Goal: Task Accomplishment & Management: Use online tool/utility

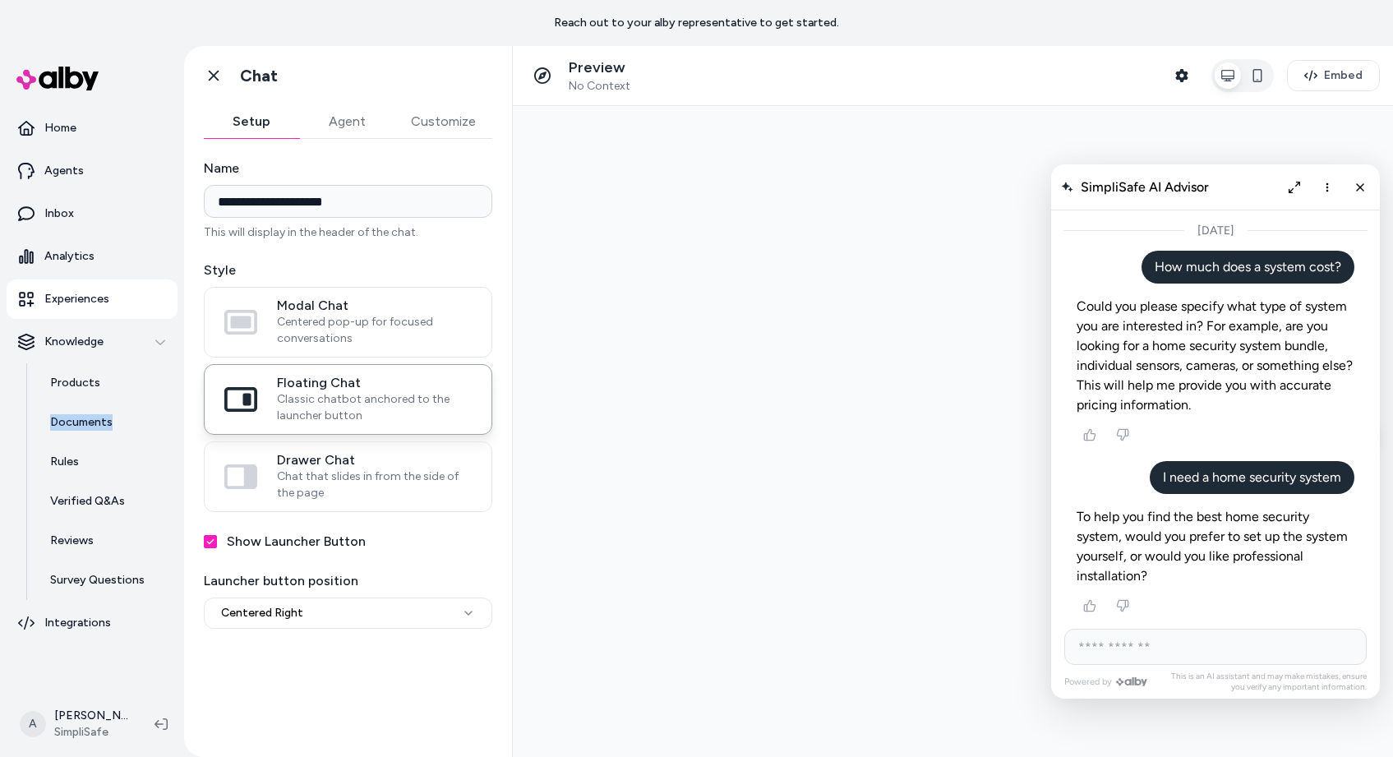
scroll to position [3416, 0]
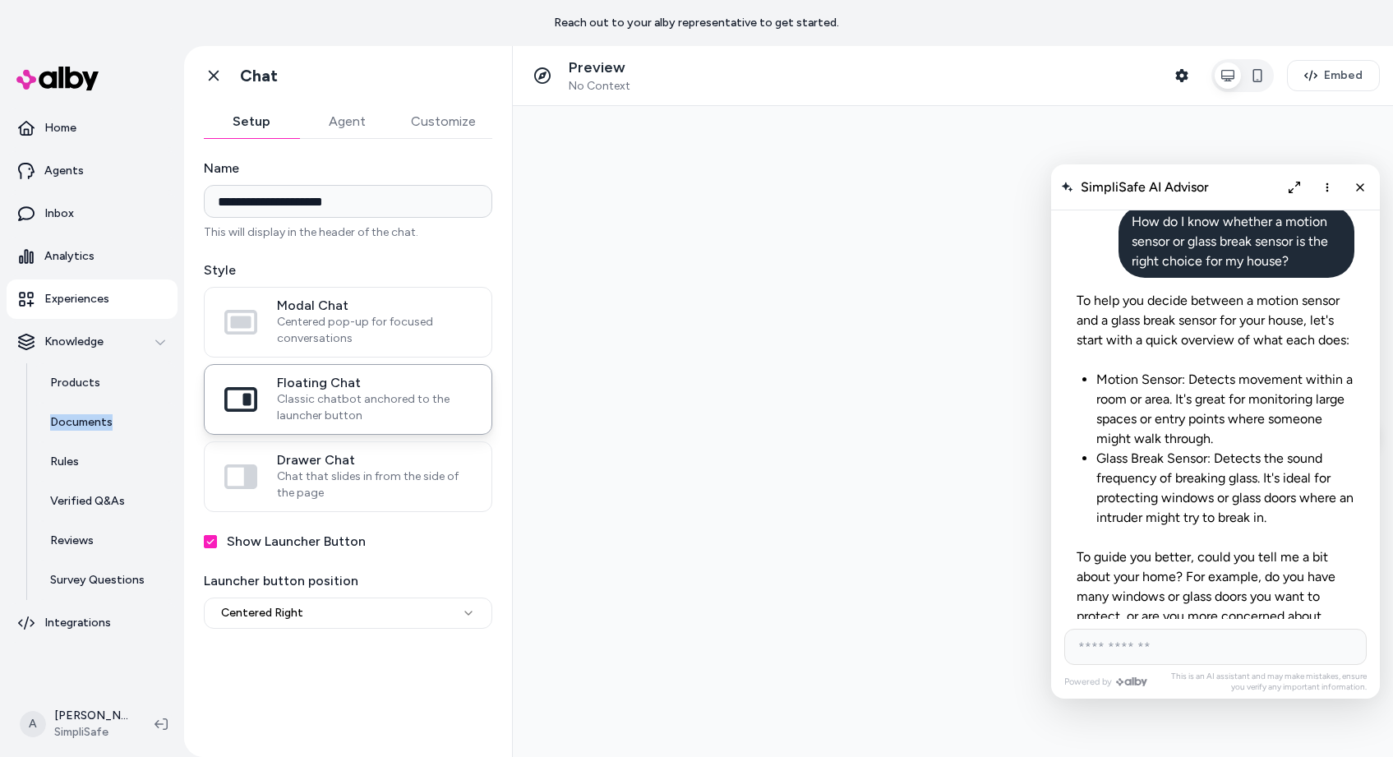
click at [46, 302] on p "Experiences" at bounding box center [76, 299] width 65 height 16
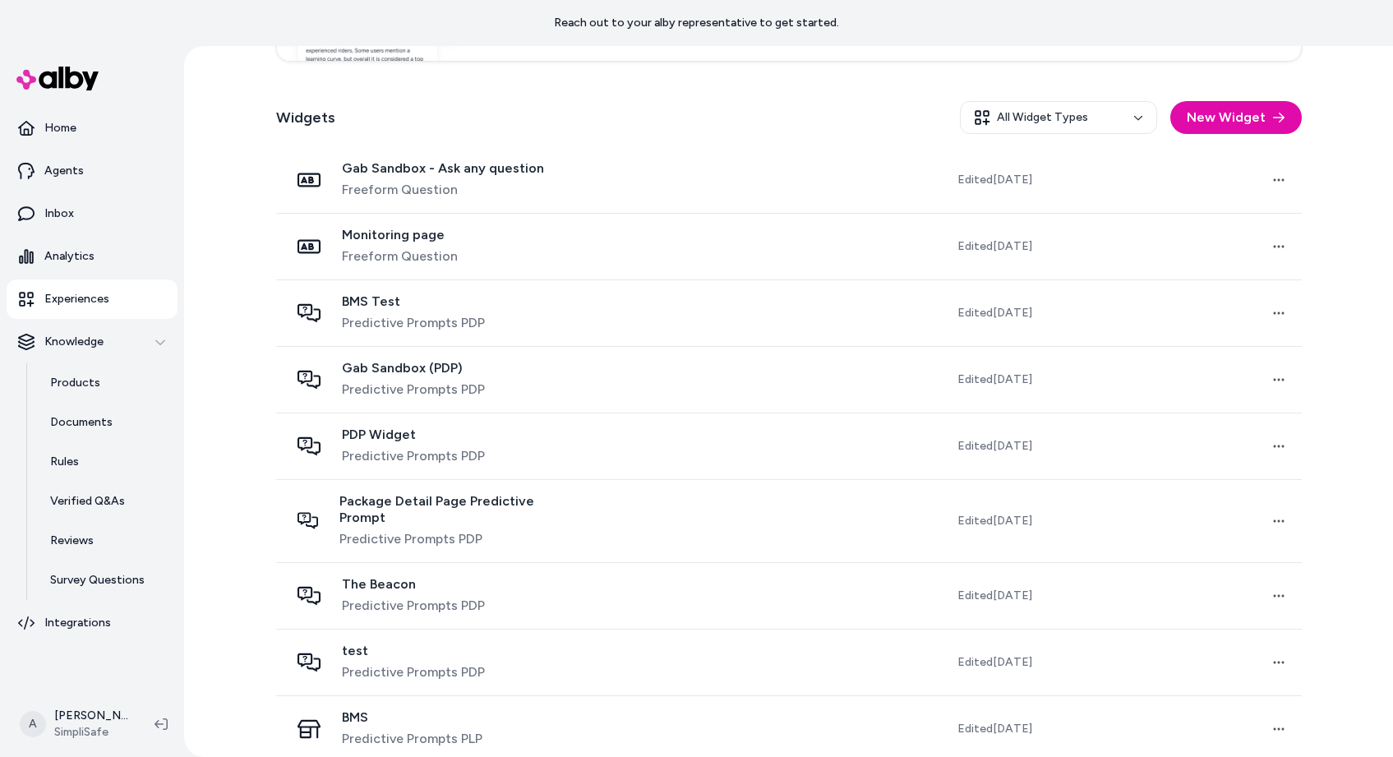
scroll to position [453, 0]
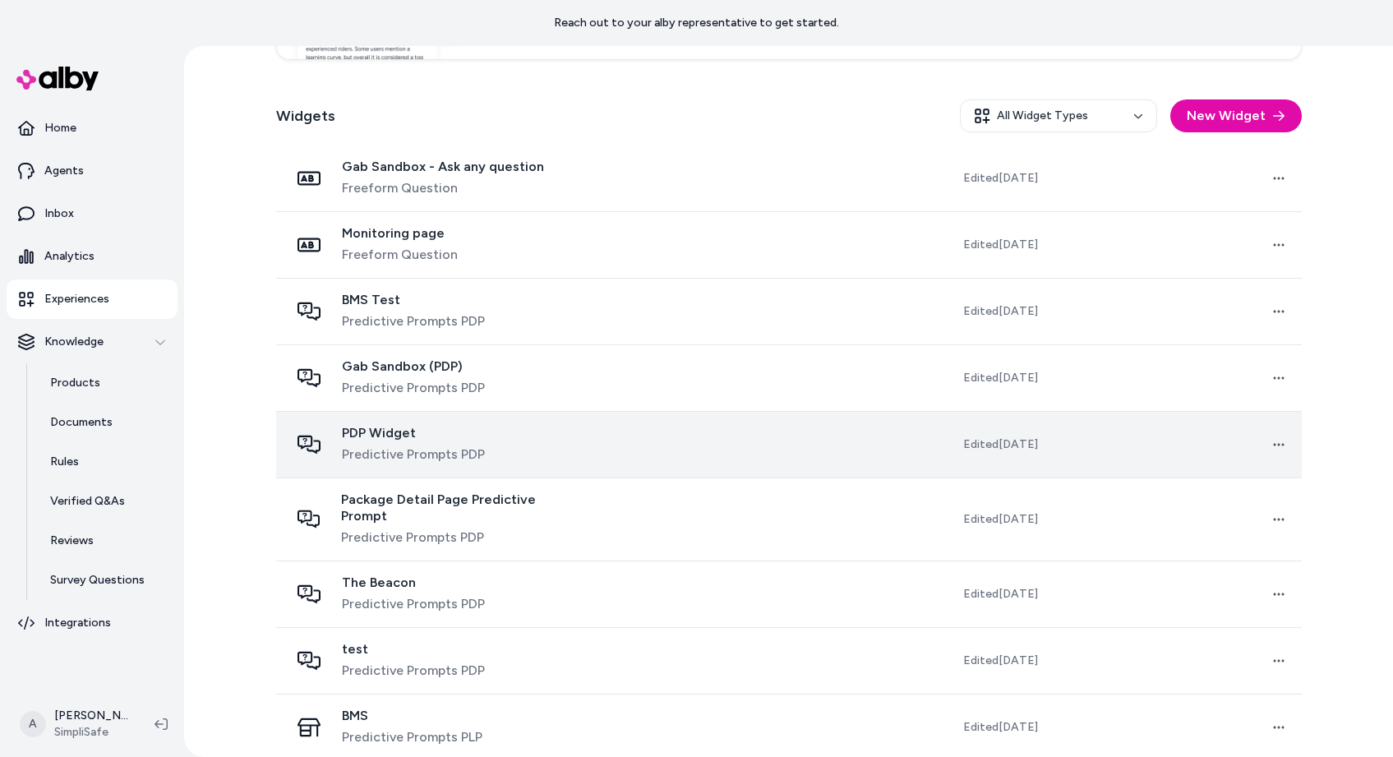
click at [389, 436] on span "PDP Widget" at bounding box center [413, 433] width 143 height 16
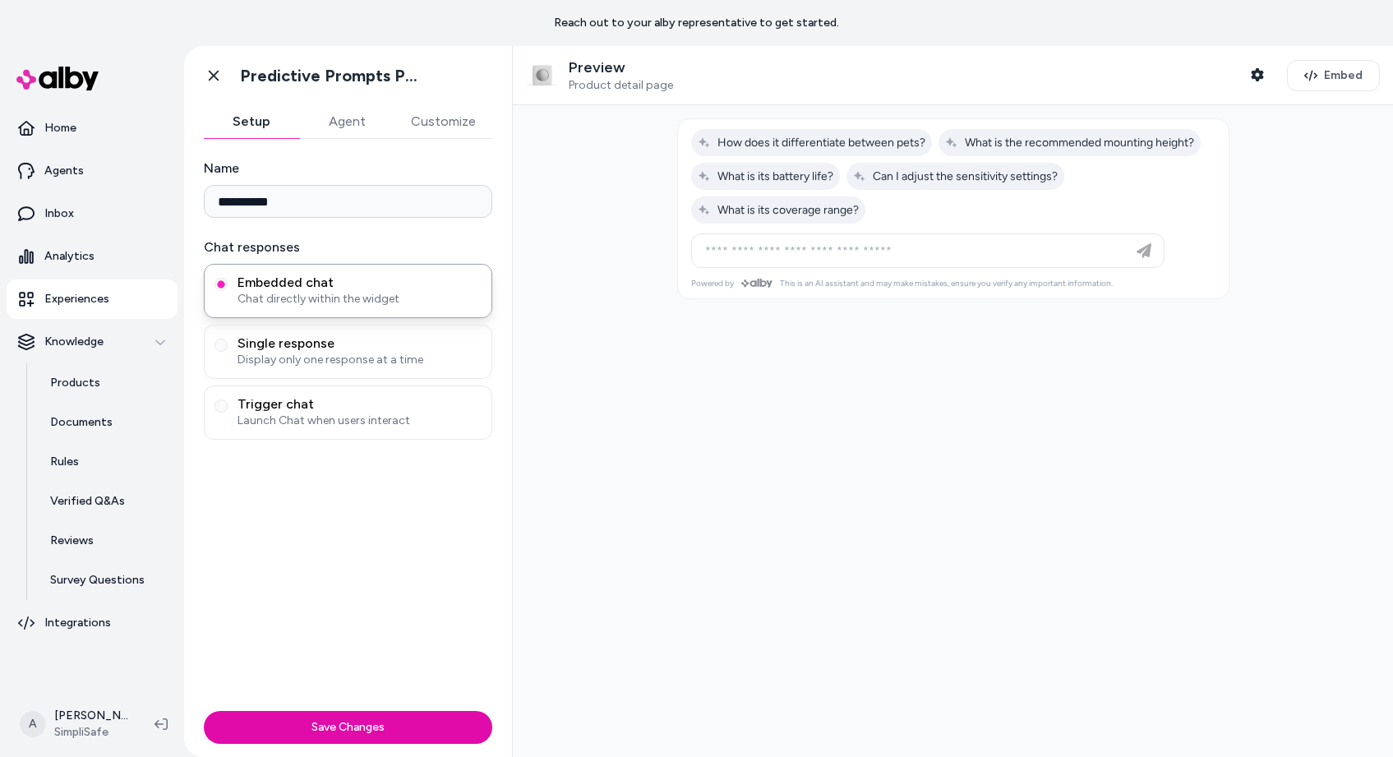
click at [352, 124] on button "Agent" at bounding box center [346, 121] width 95 height 33
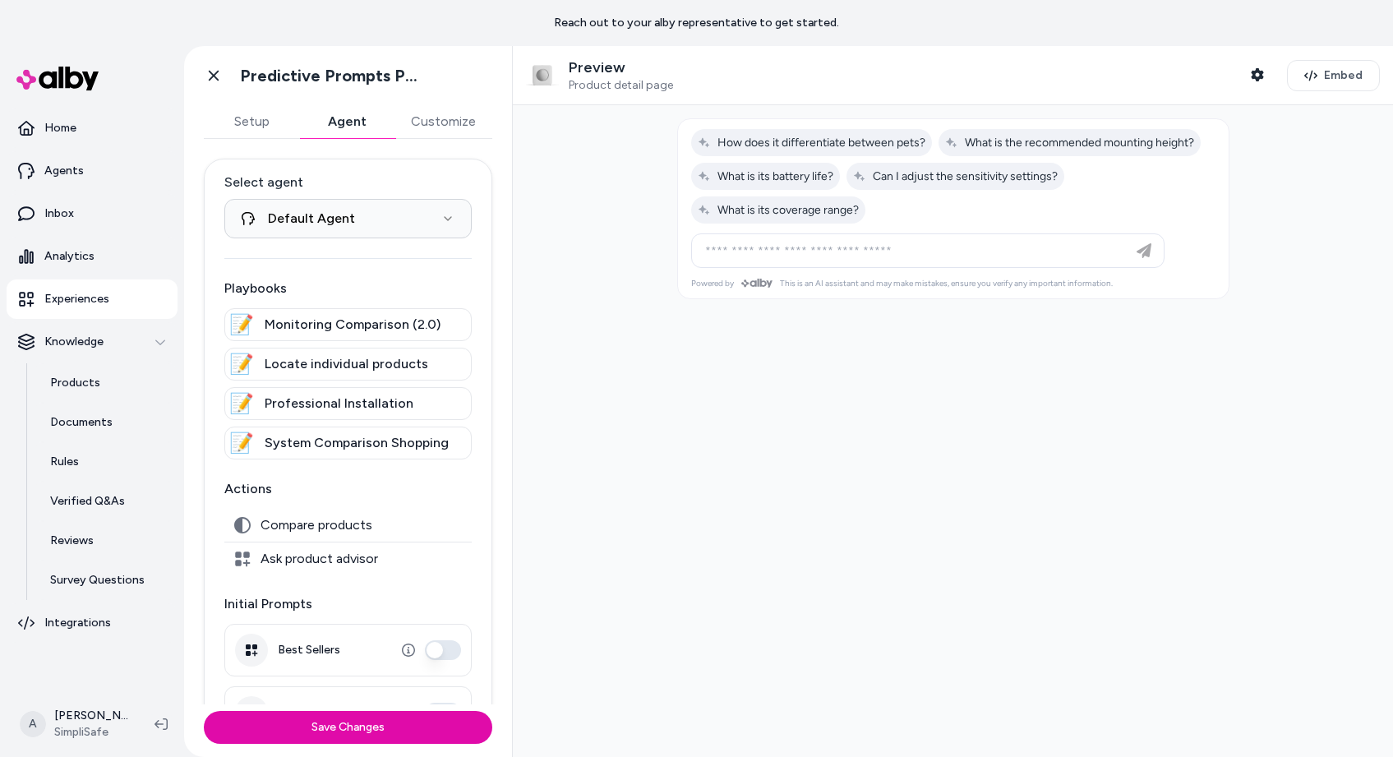
click at [454, 122] on button "Customize" at bounding box center [443, 121] width 98 height 33
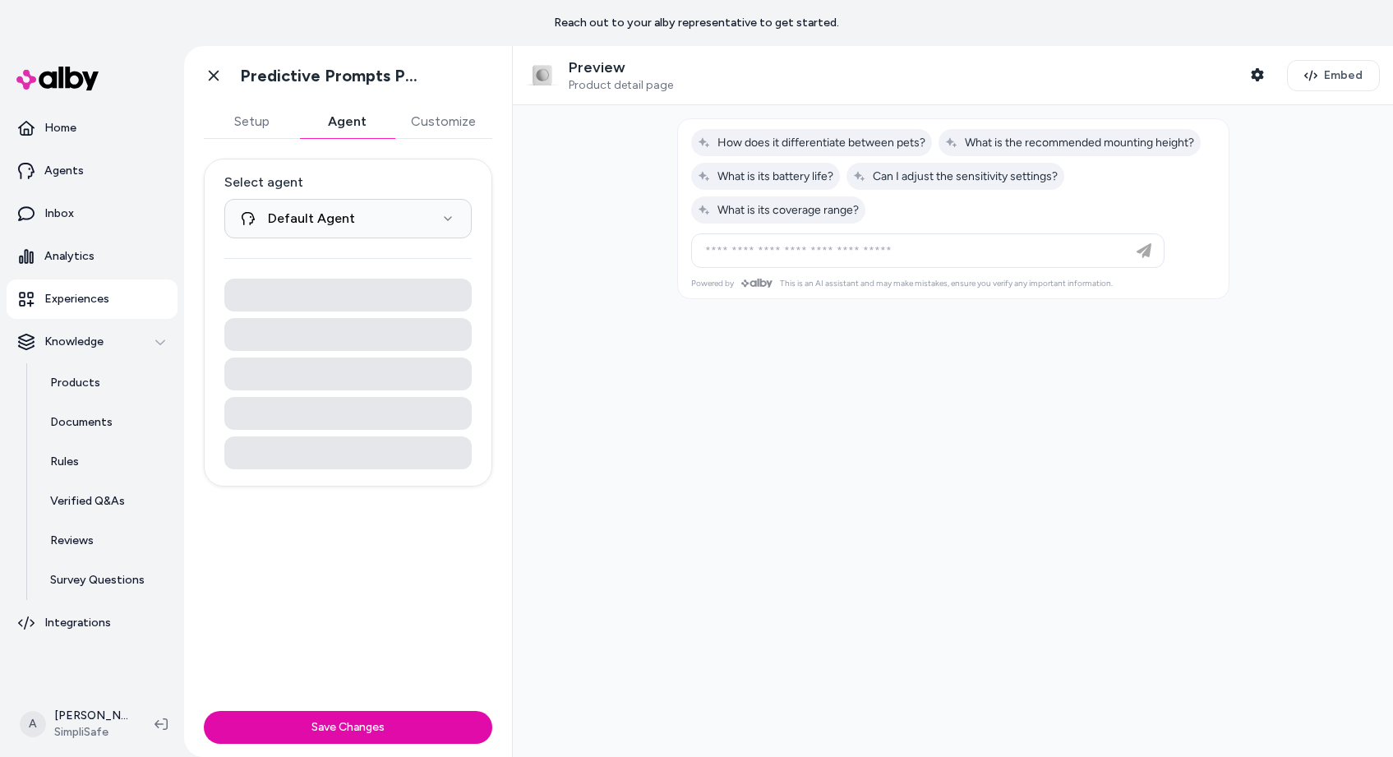
click at [363, 120] on button "Agent" at bounding box center [346, 121] width 95 height 33
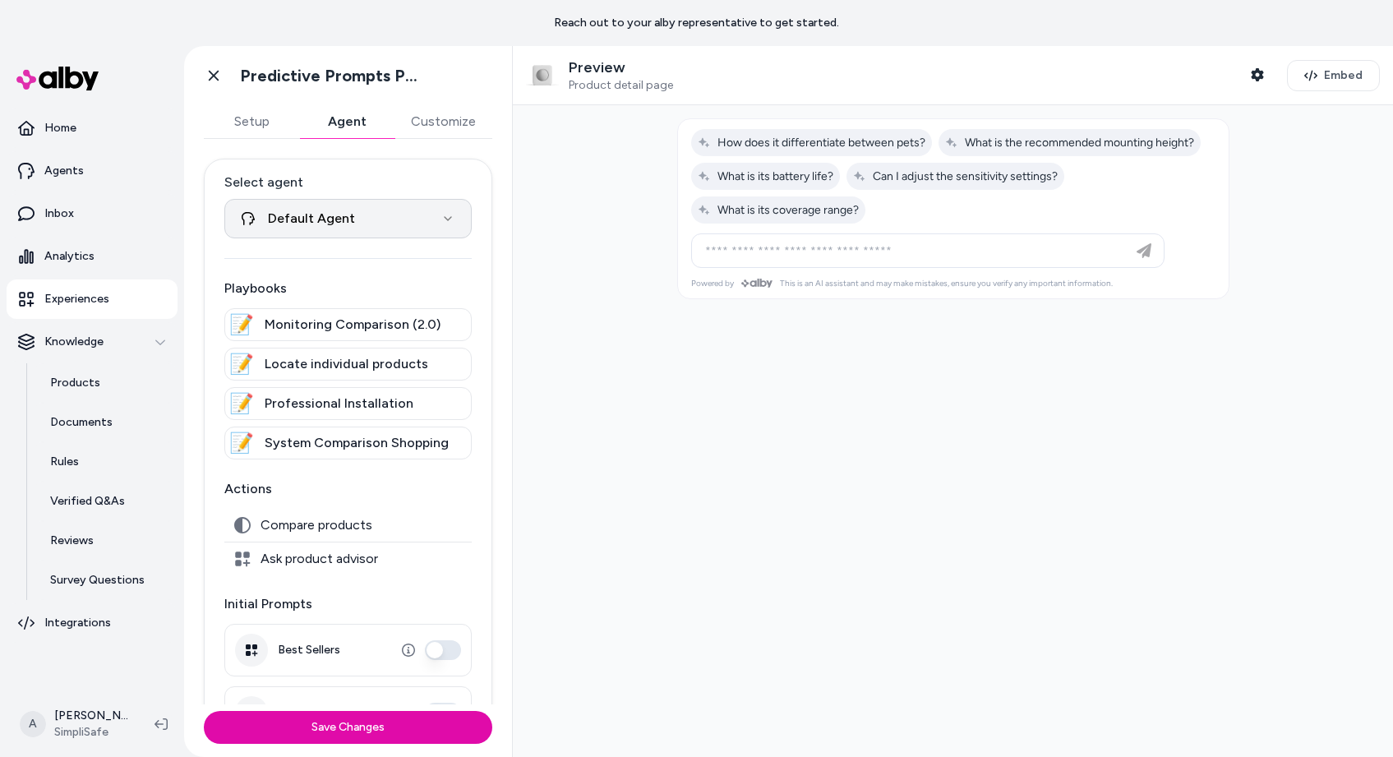
click at [415, 225] on html "**********" at bounding box center [696, 378] width 1393 height 757
click at [408, 172] on html "**********" at bounding box center [696, 378] width 1393 height 757
click at [213, 75] on icon at bounding box center [214, 76] width 10 height 11
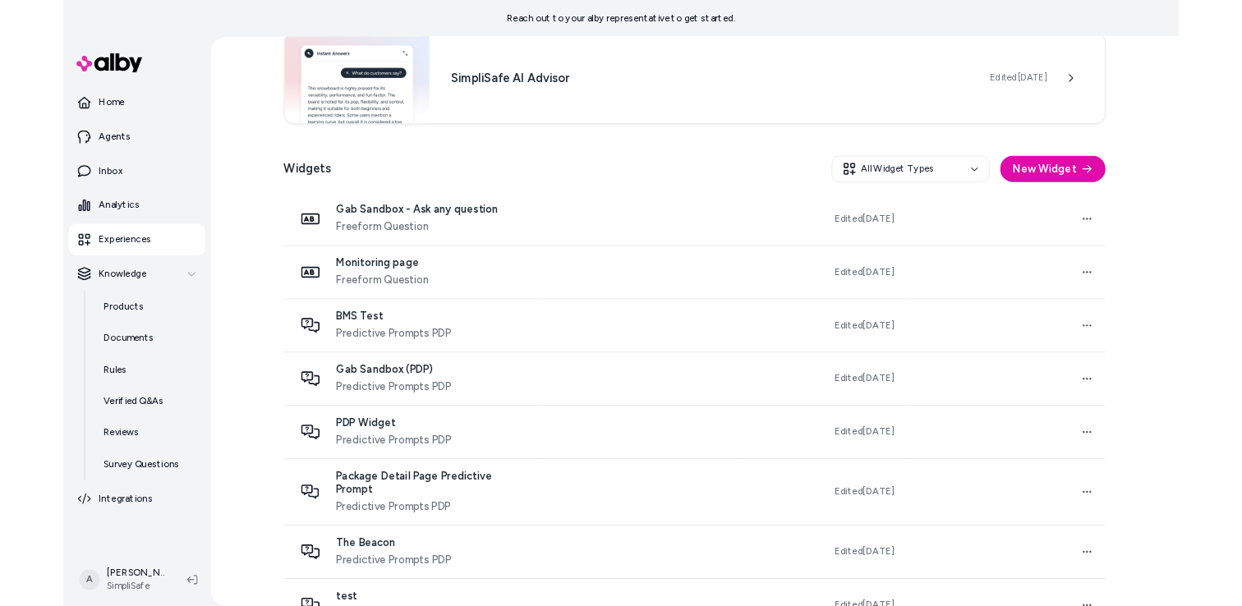
scroll to position [666, 0]
